Goal: Use online tool/utility: Utilize a website feature to perform a specific function

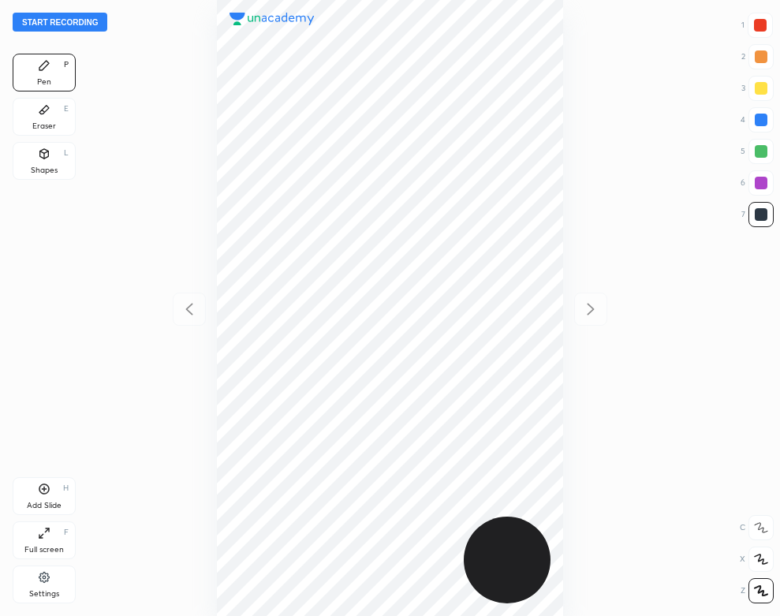
scroll to position [616, 528]
click at [88, 23] on button "Start recording" at bounding box center [60, 22] width 95 height 19
click at [58, 585] on div "Settings" at bounding box center [44, 585] width 63 height 38
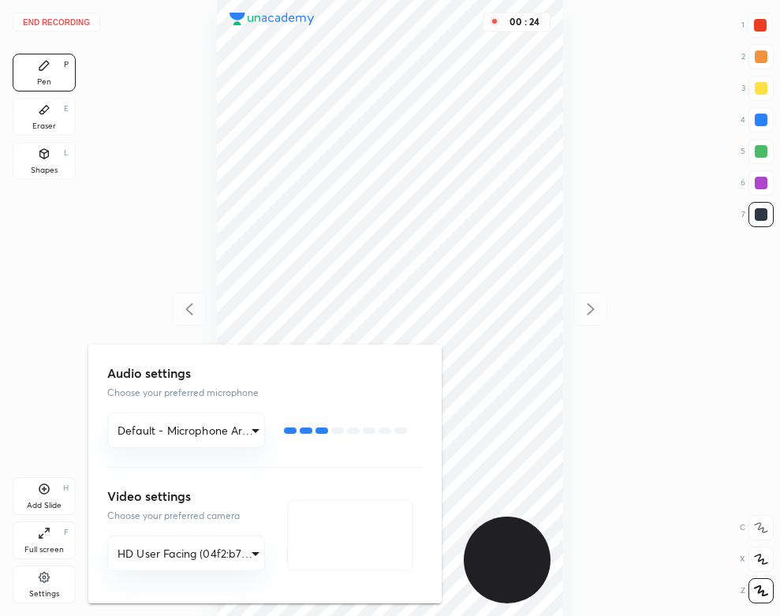
click at [150, 194] on div at bounding box center [390, 308] width 780 height 616
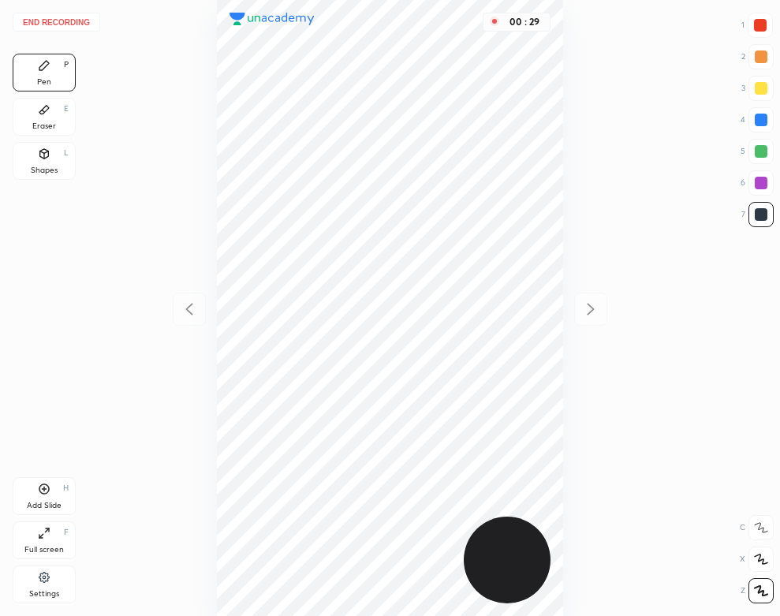
click at [766, 24] on div at bounding box center [760, 25] width 13 height 13
click at [83, 22] on button "End recording" at bounding box center [57, 22] width 88 height 19
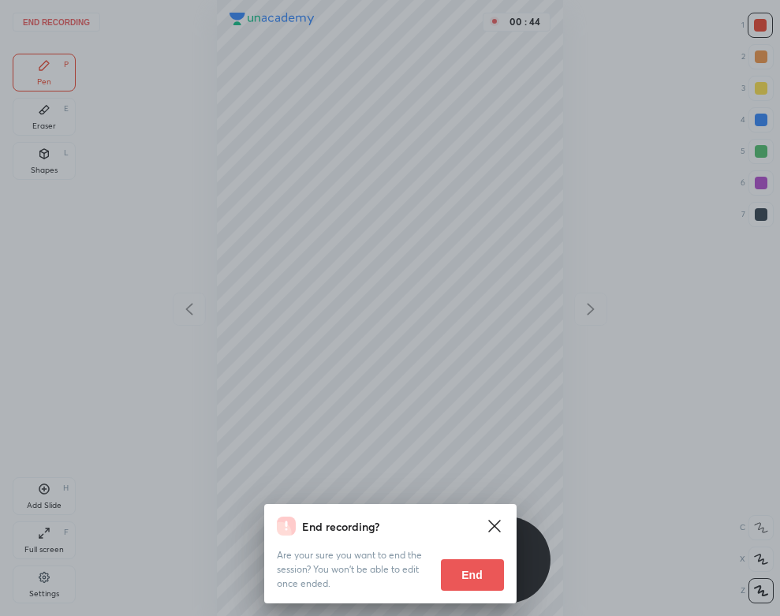
click at [475, 579] on button "End" at bounding box center [472, 575] width 63 height 32
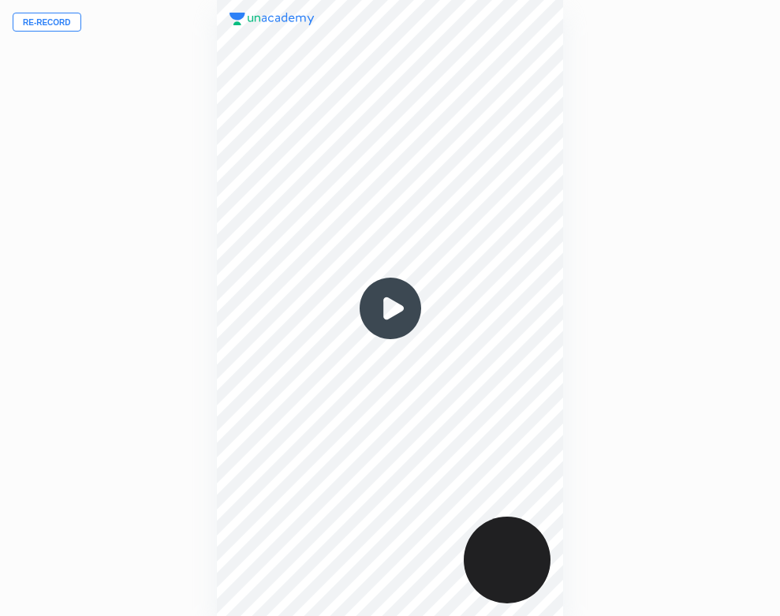
click at [55, 23] on button "Re-record" at bounding box center [47, 22] width 69 height 19
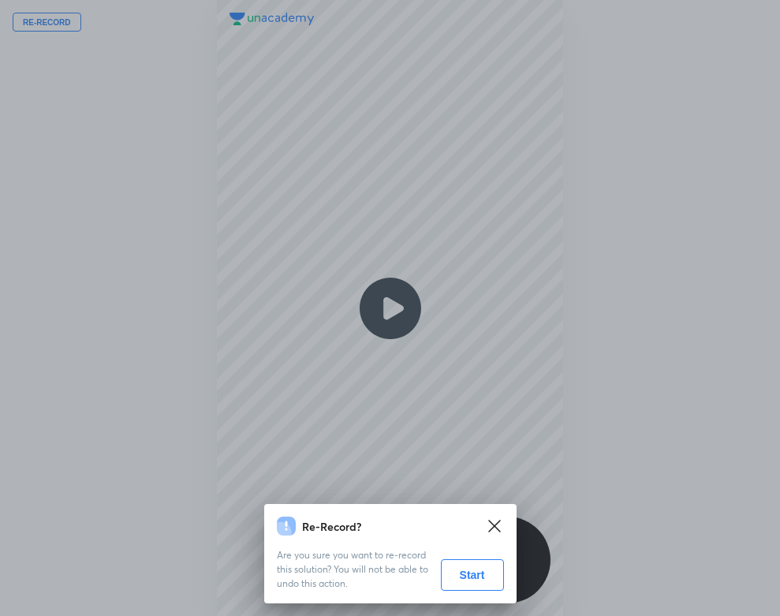
click at [461, 571] on button "Start" at bounding box center [472, 575] width 63 height 32
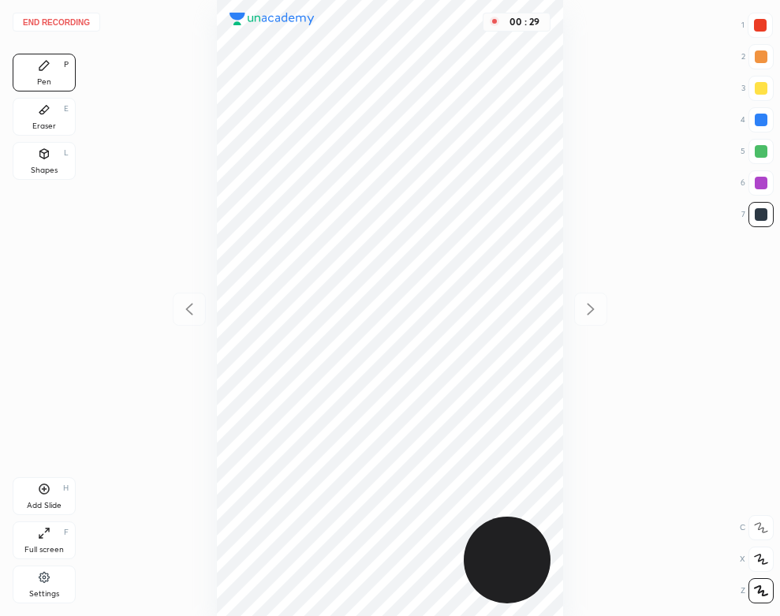
click at [563, 92] on div "00 : 29" at bounding box center [390, 308] width 528 height 616
click at [58, 160] on div "Shapes L" at bounding box center [44, 161] width 63 height 38
click at [32, 73] on div "Pen P" at bounding box center [44, 73] width 63 height 38
click at [79, 19] on button "End recording" at bounding box center [57, 22] width 88 height 19
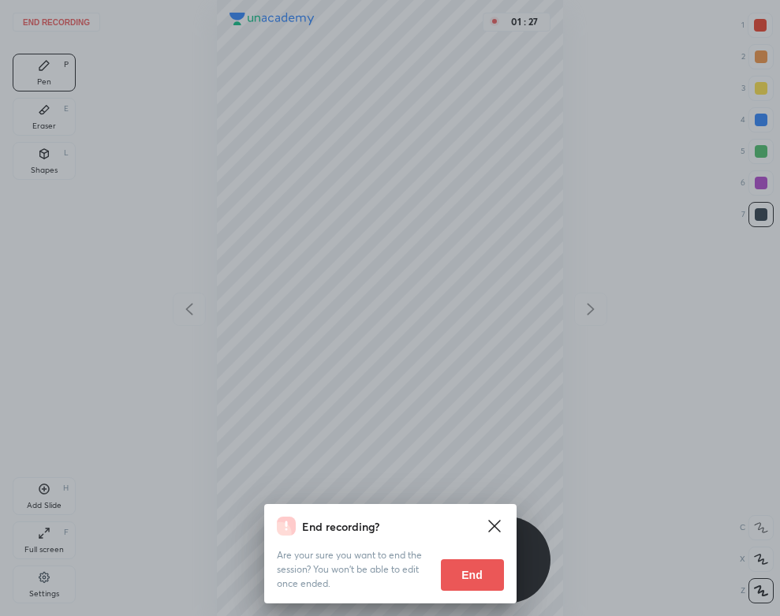
click at [496, 575] on button "End" at bounding box center [472, 575] width 63 height 32
